Goal: Task Accomplishment & Management: Complete application form

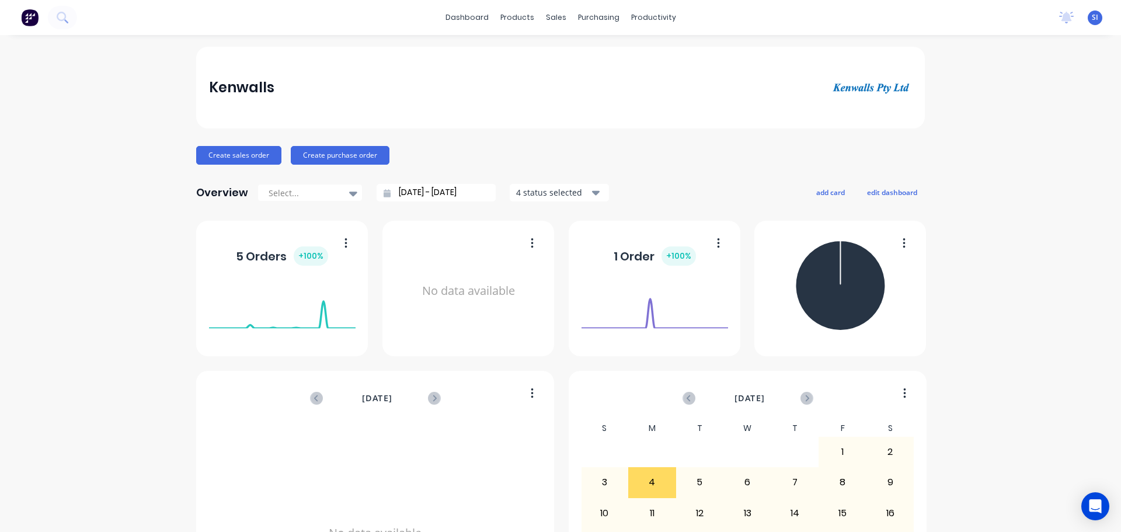
drag, startPoint x: 505, startPoint y: 212, endPoint x: 496, endPoint y: 172, distance: 41.2
click at [496, 172] on div "Kenwalls Create sales order Create purchase order Overview Select... [DATE] - […" at bounding box center [560, 352] width 729 height 610
click at [579, 60] on div "Sales Orders" at bounding box center [595, 56] width 48 height 11
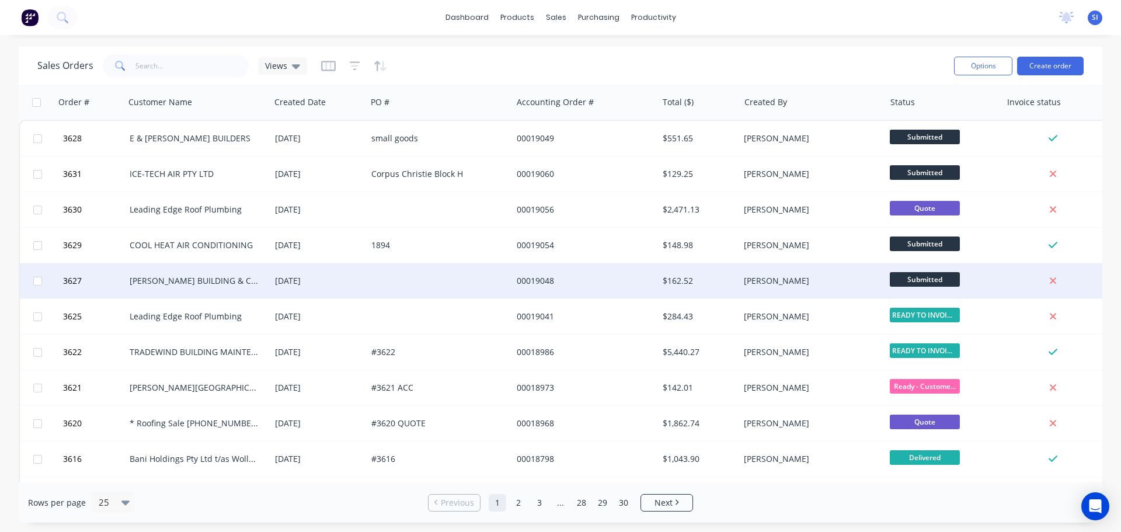
click at [180, 281] on div "[PERSON_NAME] BUILDING & CONSTRUCTION P/L" at bounding box center [195, 281] width 130 height 12
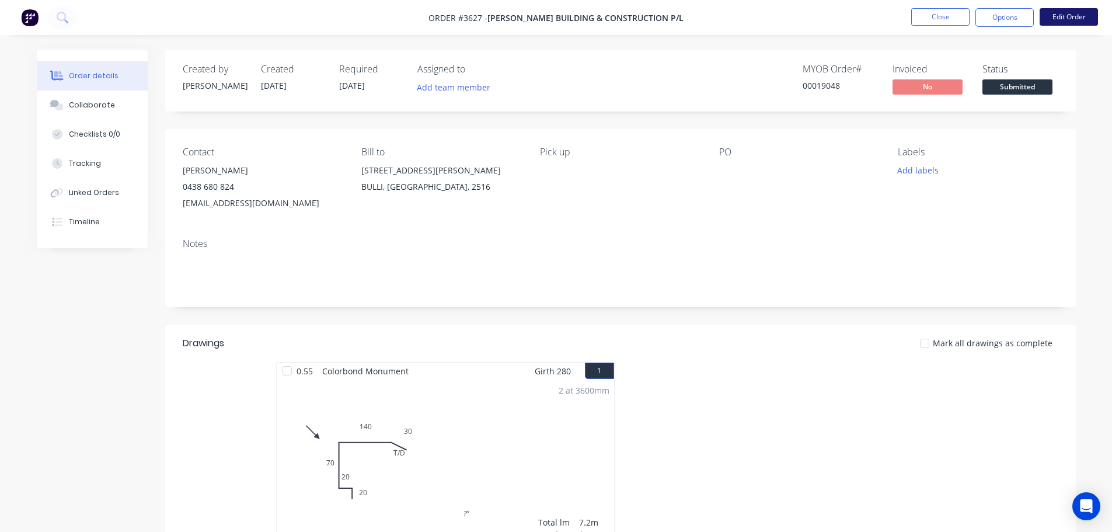
click at [1052, 17] on button "Edit Order" at bounding box center [1069, 17] width 58 height 18
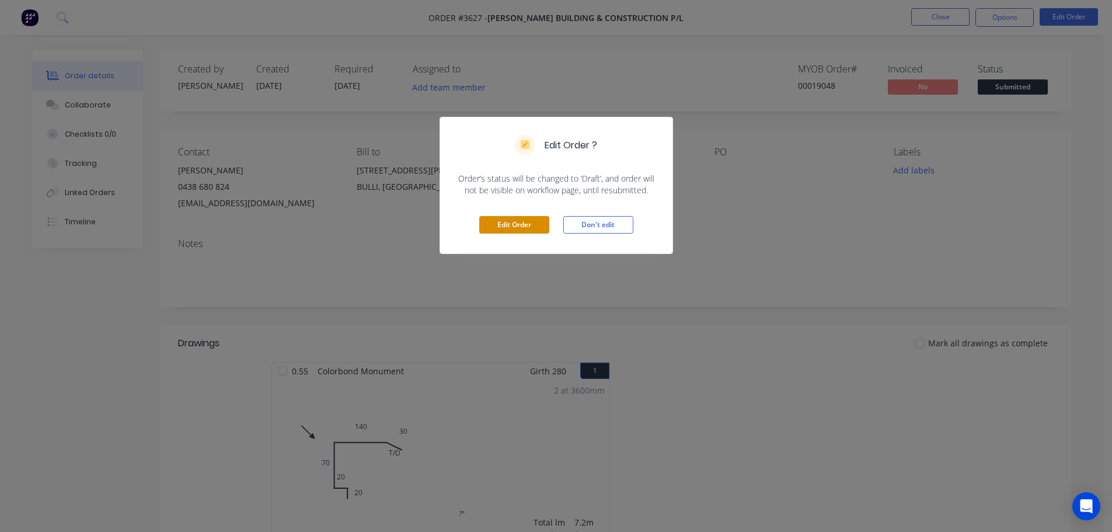
click at [506, 221] on button "Edit Order" at bounding box center [514, 225] width 70 height 18
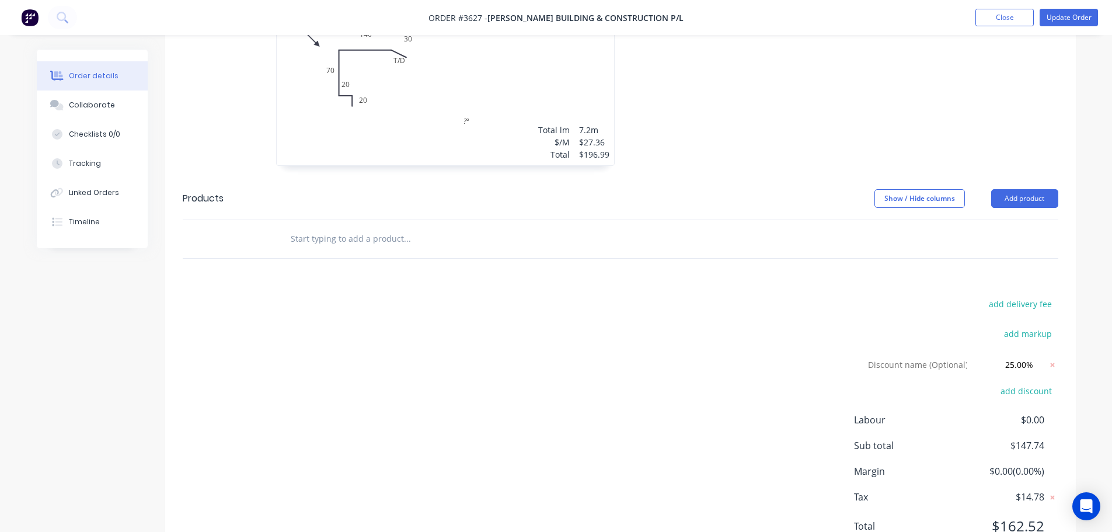
scroll to position [451, 0]
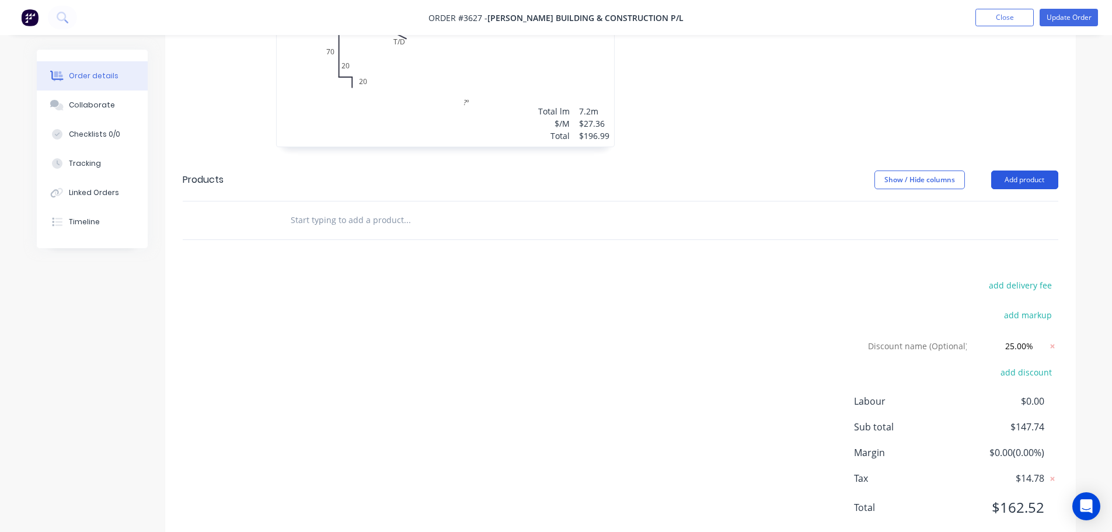
click at [1032, 170] on button "Add product" at bounding box center [1024, 179] width 67 height 19
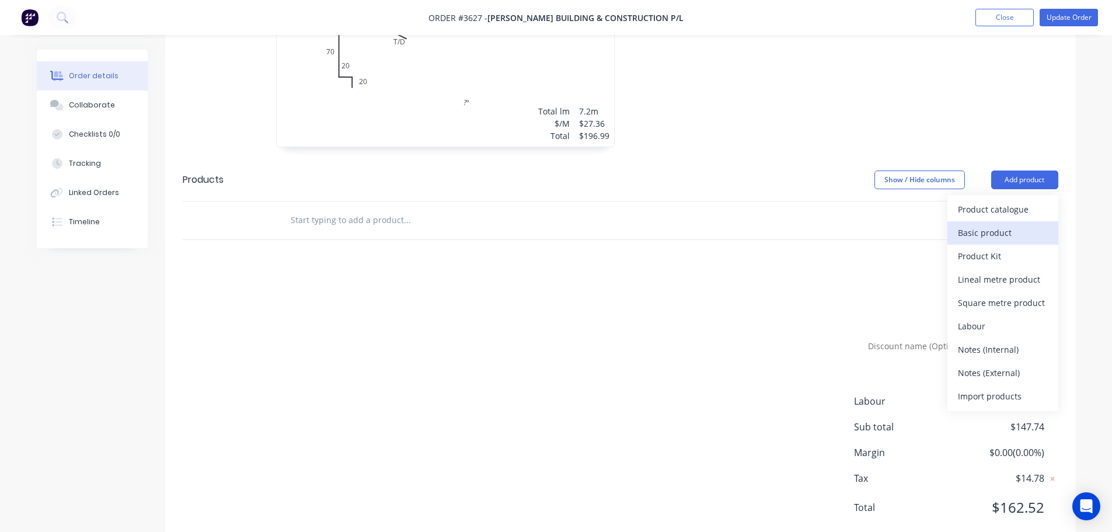
click at [994, 224] on div "Basic product" at bounding box center [1003, 232] width 90 height 17
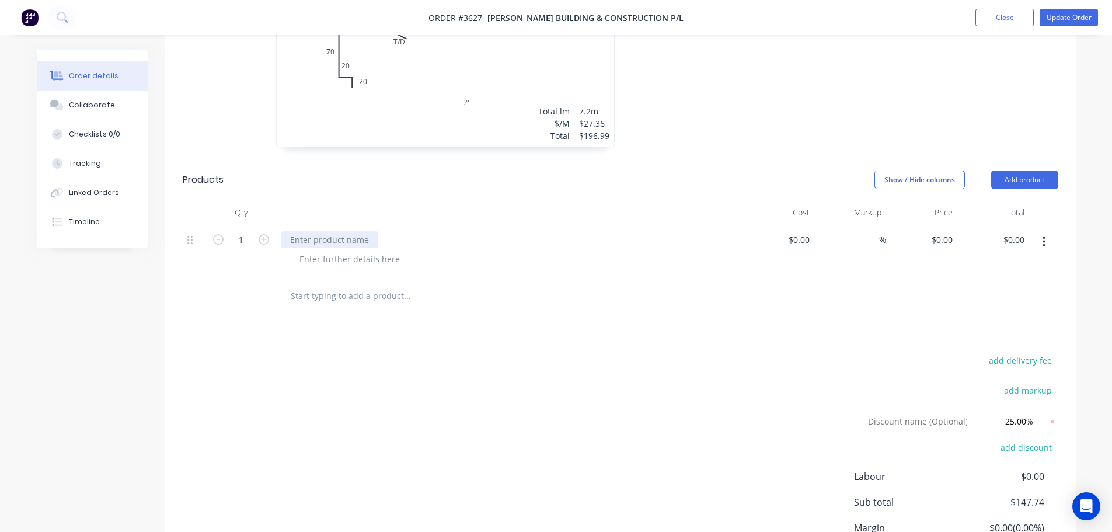
click at [286, 231] on div at bounding box center [330, 239] width 98 height 17
click at [260, 234] on icon "button" at bounding box center [264, 239] width 11 height 11
type input "4"
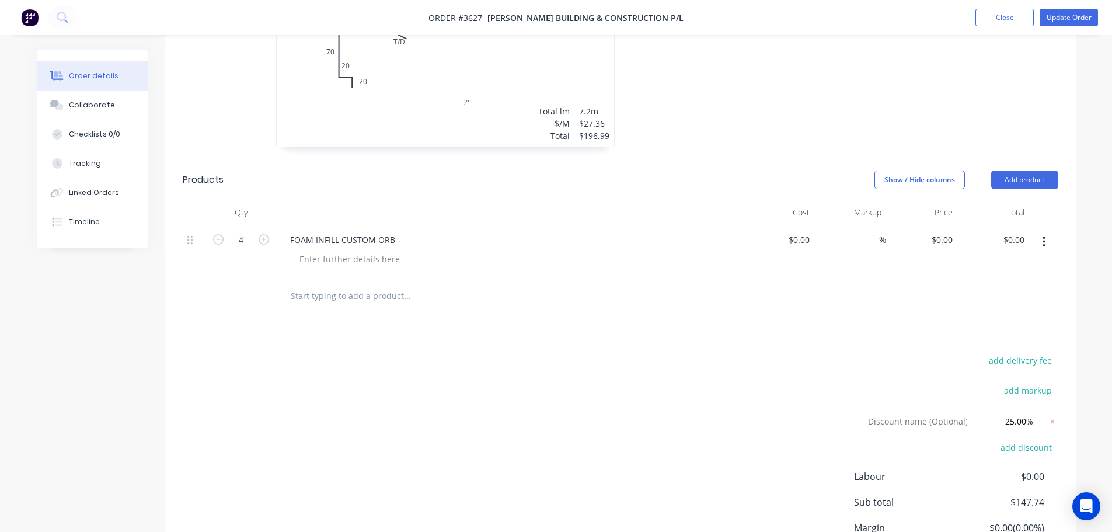
click at [1006, 224] on div "$0.00 $0.00" at bounding box center [994, 250] width 72 height 53
click at [807, 231] on input at bounding box center [807, 239] width 13 height 17
type input "$3.54"
type input "$14.16"
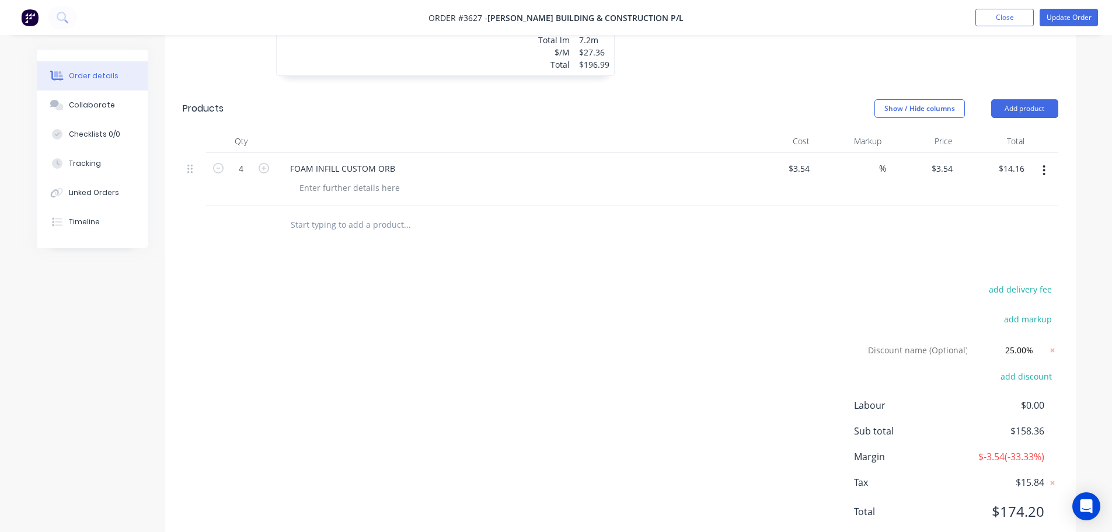
scroll to position [526, 0]
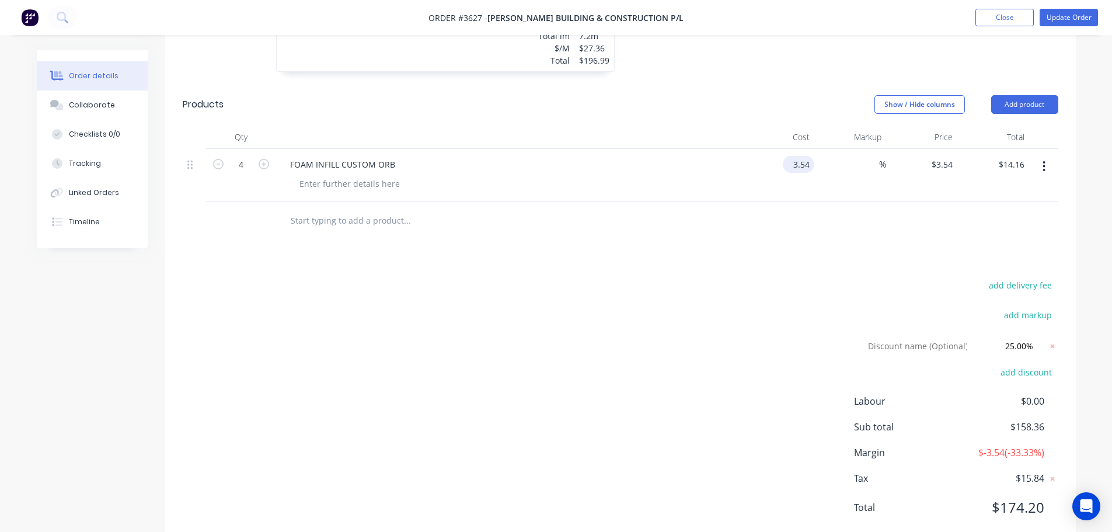
click at [805, 156] on input "3.54" at bounding box center [801, 164] width 27 height 17
type input "$3.55"
type input "$14.20"
type input "$3.55"
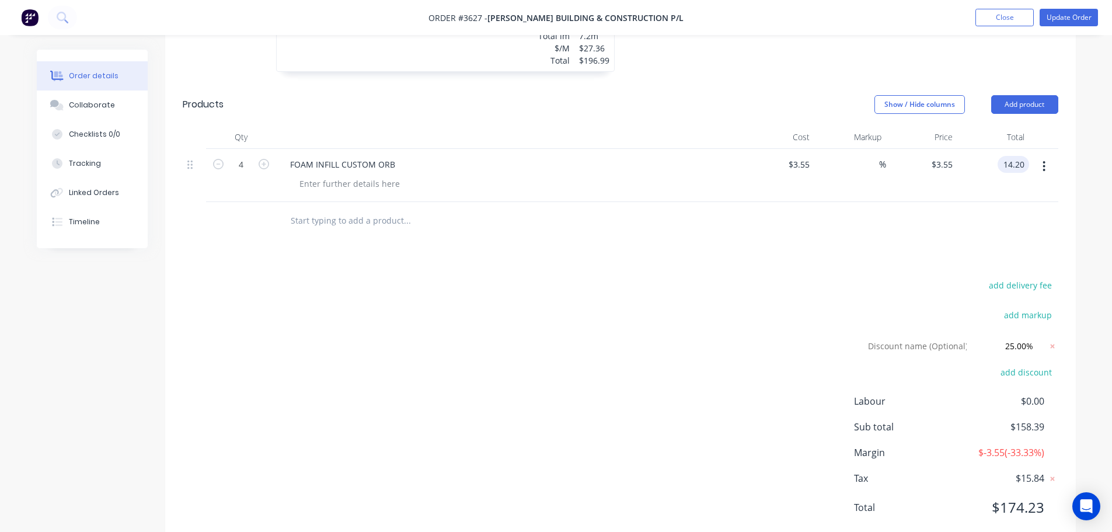
type input "$14.20"
click at [1018, 95] on button "Add product" at bounding box center [1024, 104] width 67 height 19
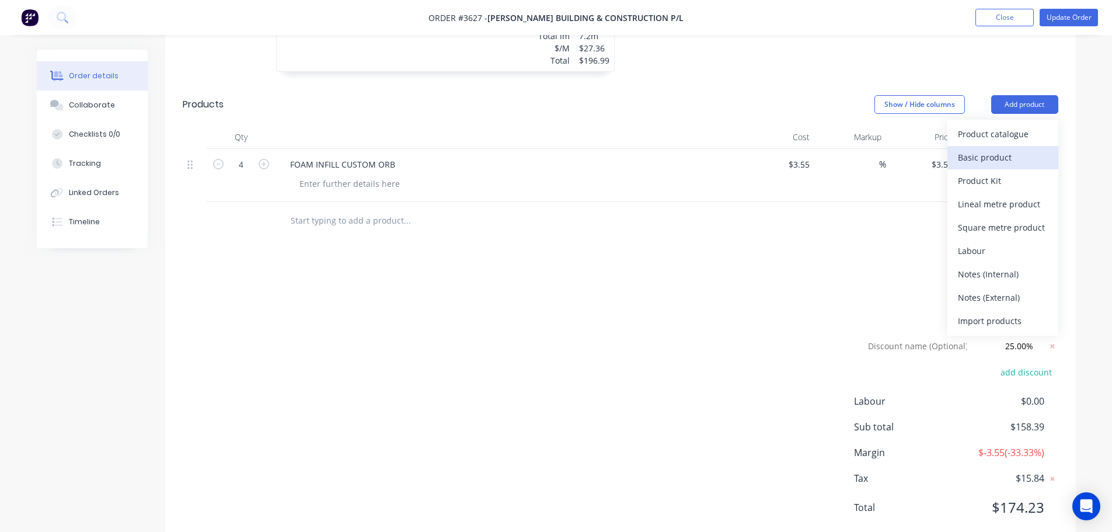
click at [991, 149] on div "Basic product" at bounding box center [1003, 157] width 90 height 17
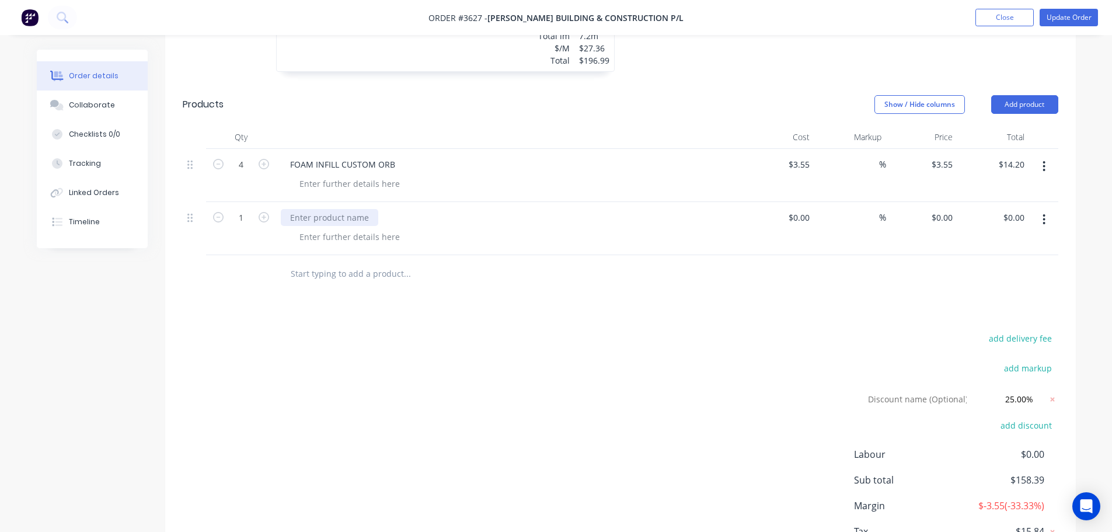
click at [295, 209] on div at bounding box center [330, 217] width 98 height 17
click at [245, 173] on input "1" at bounding box center [241, 165] width 30 height 18
type input "0.5"
click at [290, 209] on div "SCREWS TEK" at bounding box center [315, 217] width 68 height 17
click at [440, 209] on div "TEK SCREWS MONUMENT 12 X 20mm" at bounding box center [363, 217] width 165 height 17
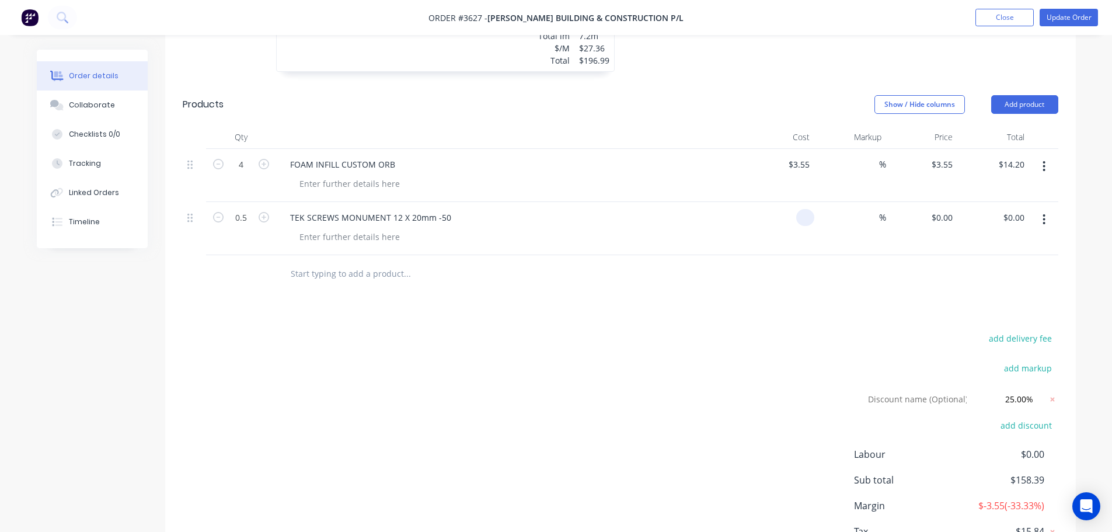
click at [795, 202] on div at bounding box center [779, 228] width 72 height 53
click at [807, 209] on input at bounding box center [807, 217] width 13 height 17
type input "$27.80"
type input "$13.90"
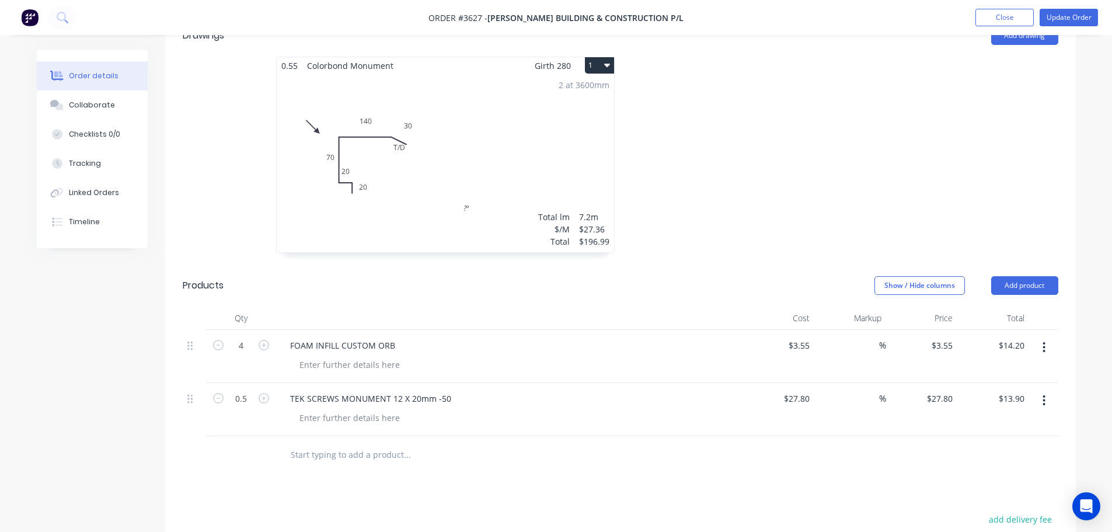
scroll to position [346, 0]
click at [796, 336] on input "3.55" at bounding box center [801, 344] width 27 height 17
type input "$3.90"
type input "$15.60"
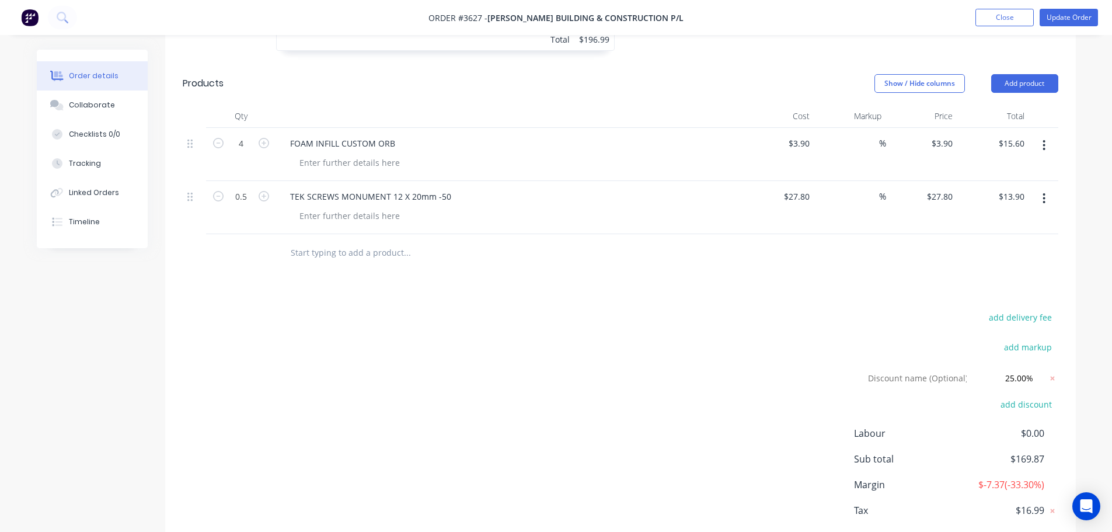
scroll to position [521, 0]
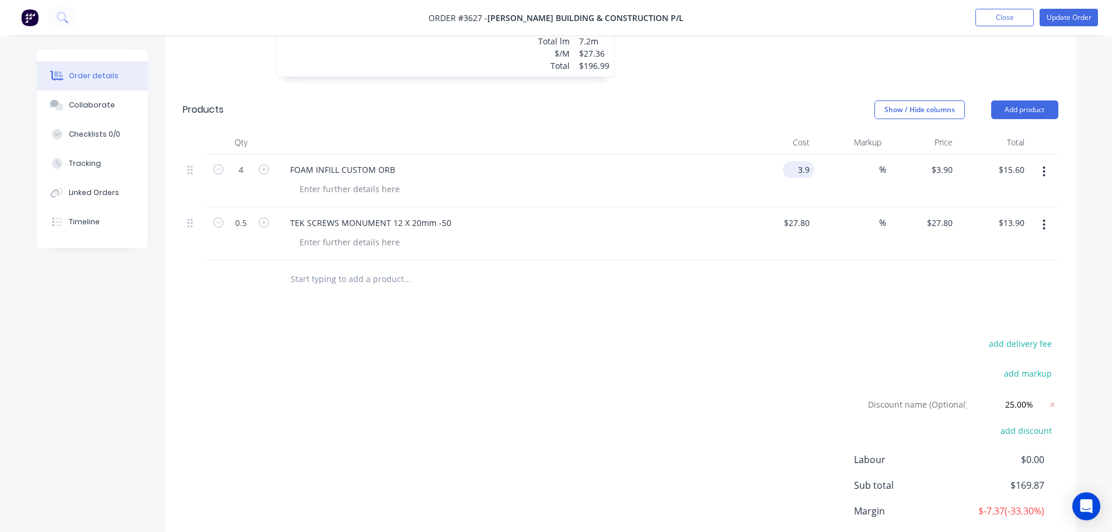
click at [799, 161] on input "3.9" at bounding box center [801, 169] width 27 height 17
click at [805, 161] on input "3.9" at bounding box center [806, 169] width 18 height 17
type input "$3.55"
type input "$14.20"
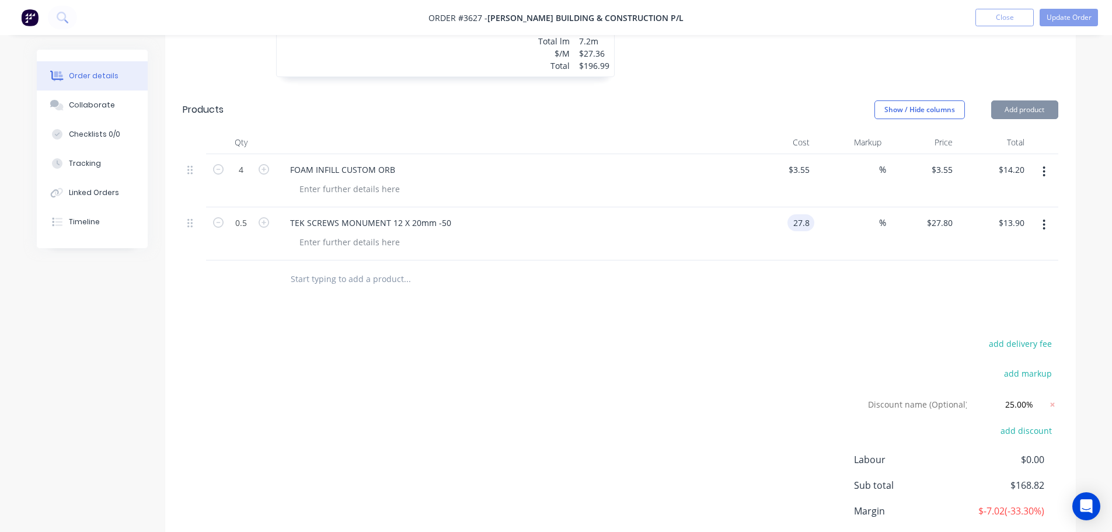
click at [800, 214] on input "27.8" at bounding box center [803, 222] width 22 height 17
click at [798, 214] on input "27.8" at bounding box center [803, 222] width 22 height 17
type input "$25.28"
type input "$12.64"
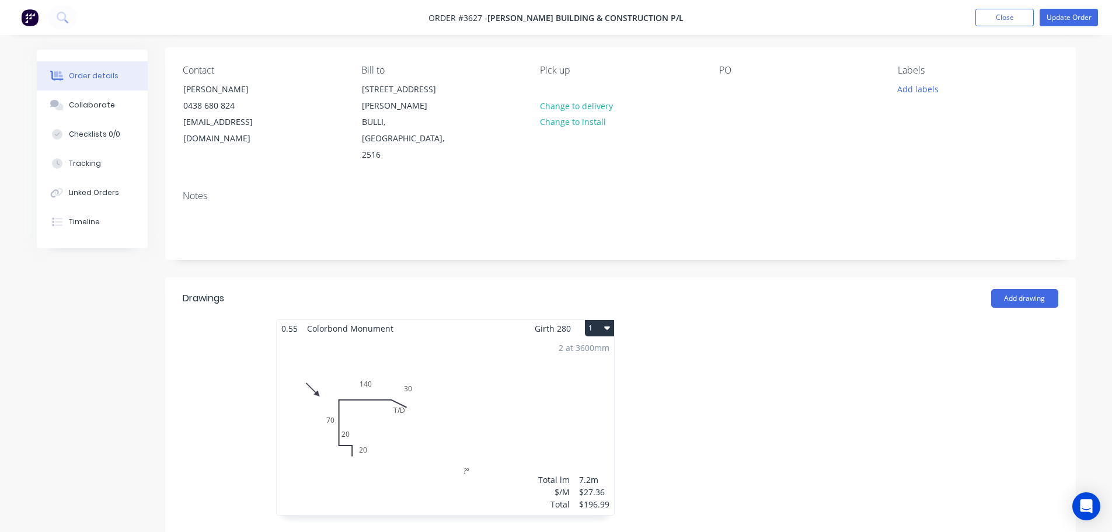
scroll to position [0, 0]
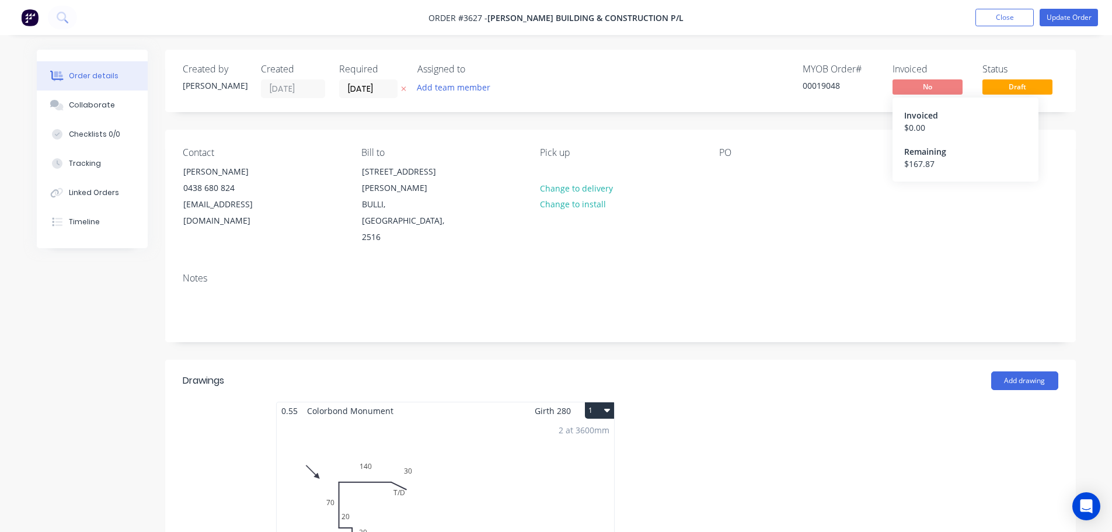
click at [927, 83] on span "No" at bounding box center [928, 86] width 70 height 15
click at [1009, 89] on span "Draft" at bounding box center [1018, 86] width 70 height 15
click at [1063, 17] on button "Update Order" at bounding box center [1069, 18] width 58 height 18
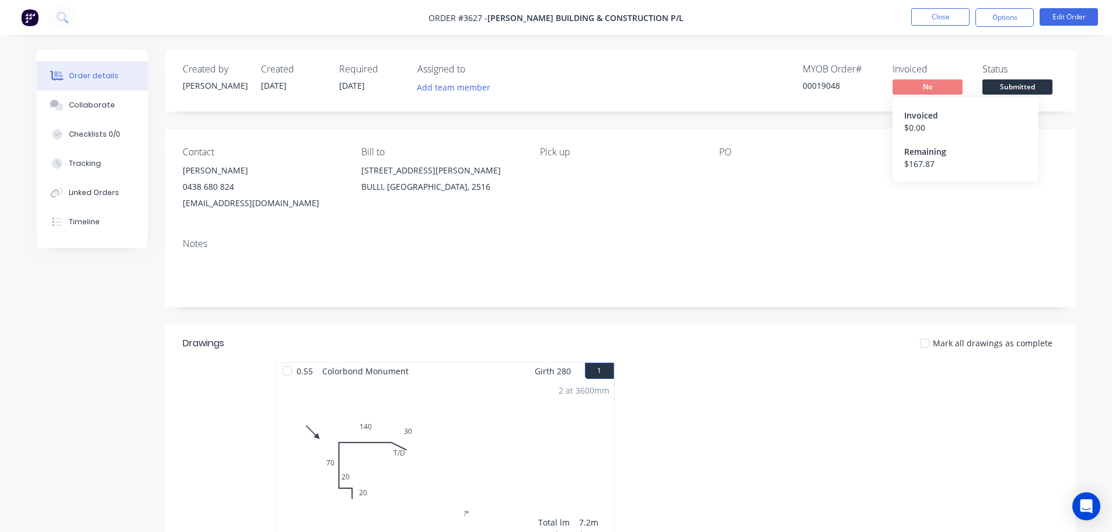
click at [925, 79] on span "No" at bounding box center [928, 86] width 70 height 15
click at [991, 18] on button "Options" at bounding box center [1005, 17] width 58 height 19
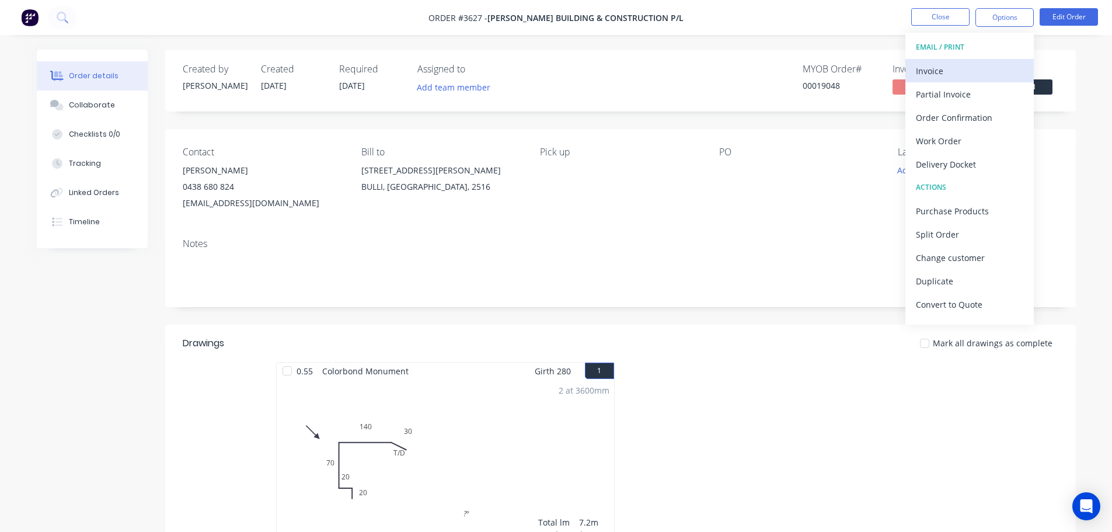
click at [930, 72] on div "Invoice" at bounding box center [969, 70] width 107 height 17
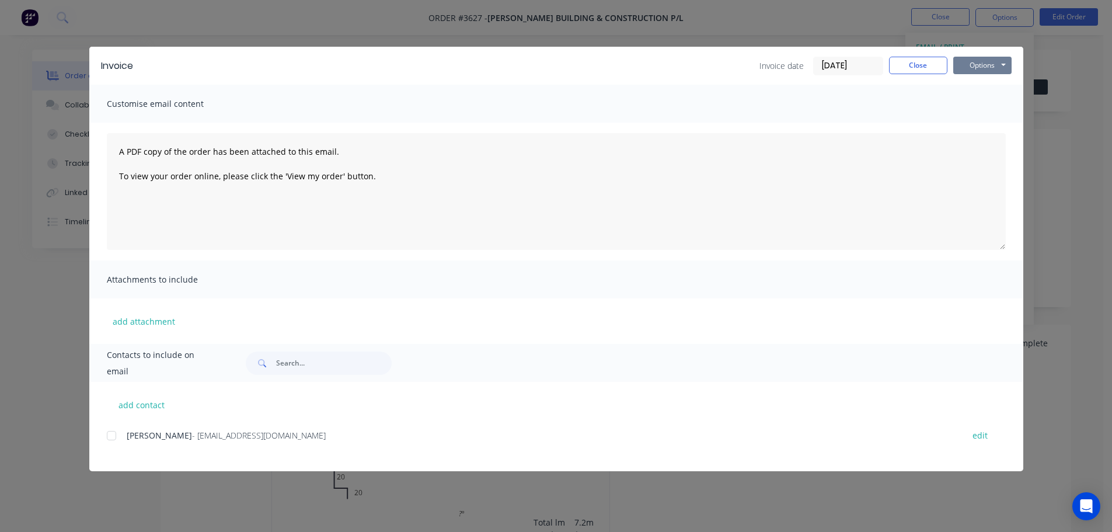
click at [1000, 64] on button "Options" at bounding box center [982, 66] width 58 height 18
click at [982, 108] on button "Print" at bounding box center [990, 105] width 75 height 19
click at [909, 64] on button "Close" at bounding box center [918, 66] width 58 height 18
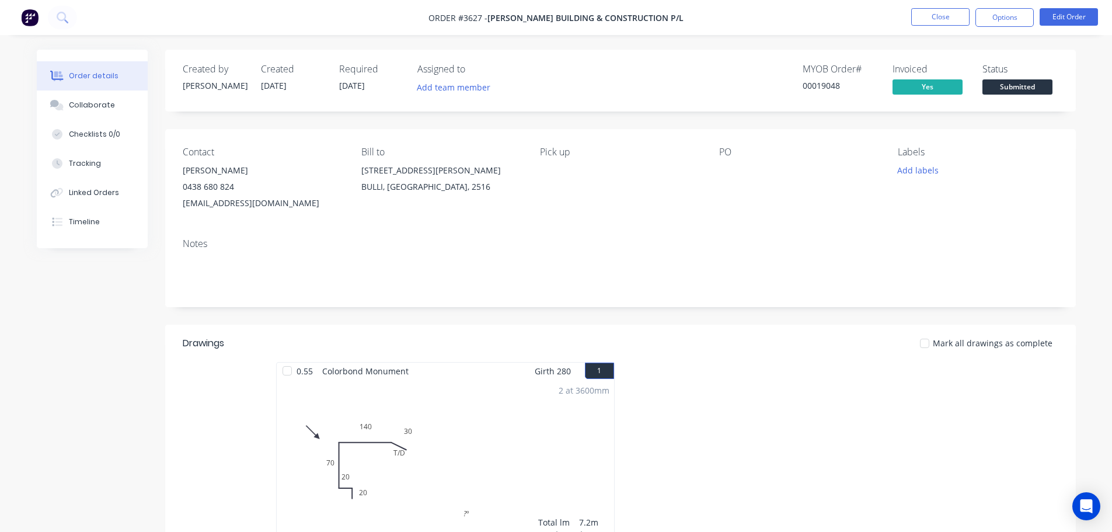
click at [1026, 85] on span "Submitted" at bounding box center [1018, 86] width 70 height 15
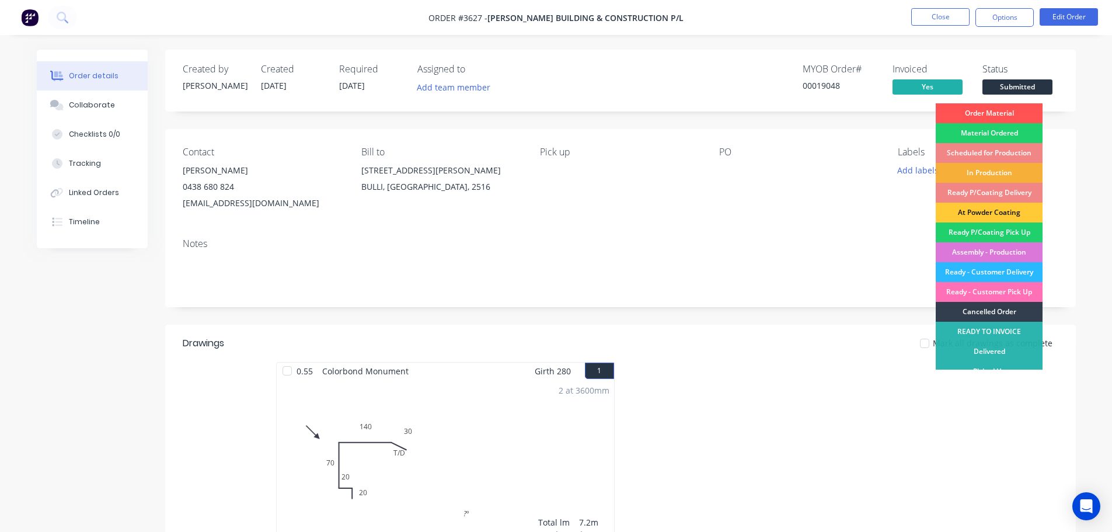
click at [990, 349] on div "Delivered" at bounding box center [989, 352] width 107 height 20
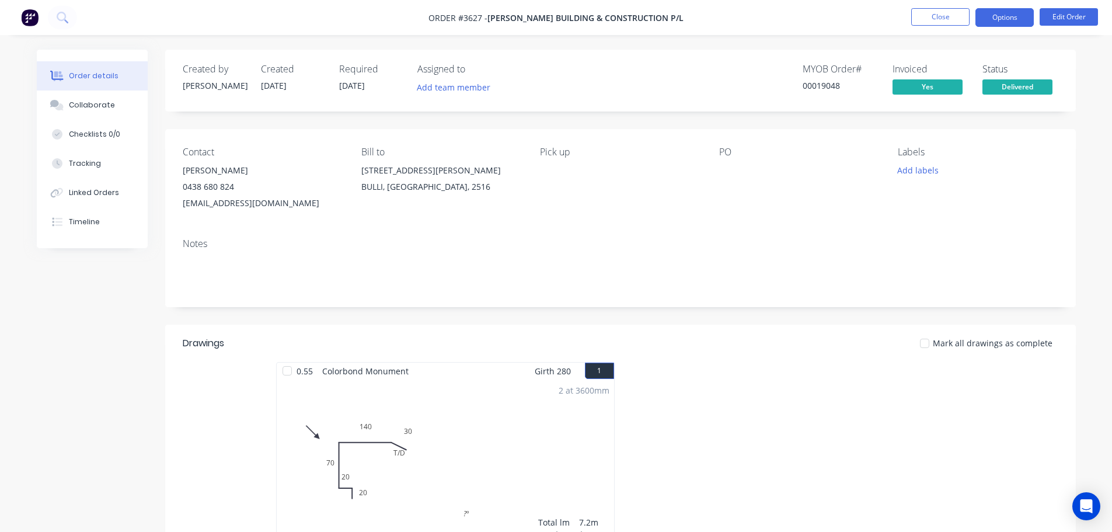
click at [1013, 20] on button "Options" at bounding box center [1005, 17] width 58 height 19
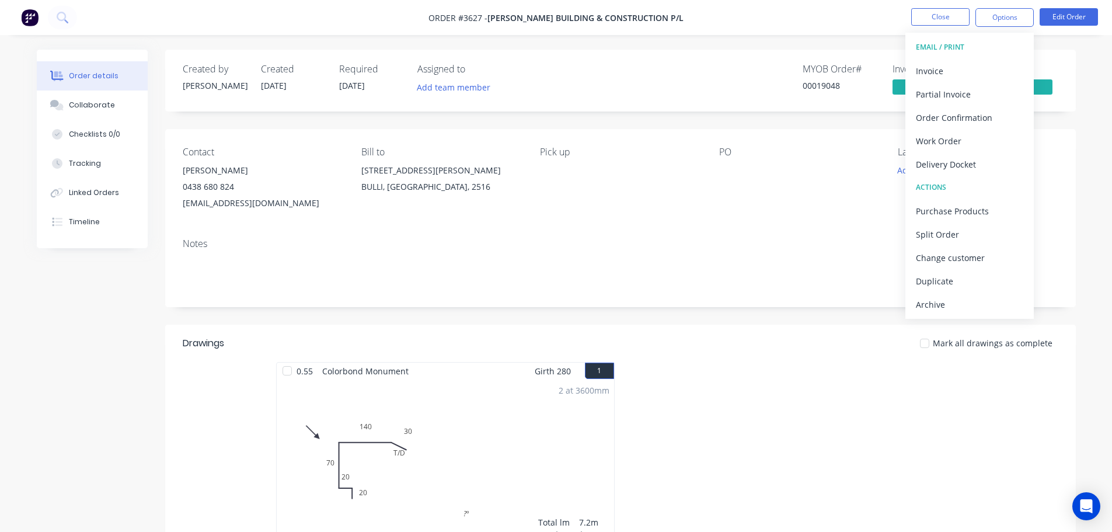
click at [579, 65] on div "Created by [PERSON_NAME] Created [DATE] Required [DATE] Assigned to Add team me…" at bounding box center [620, 81] width 911 height 62
